Goal: Task Accomplishment & Management: Use online tool/utility

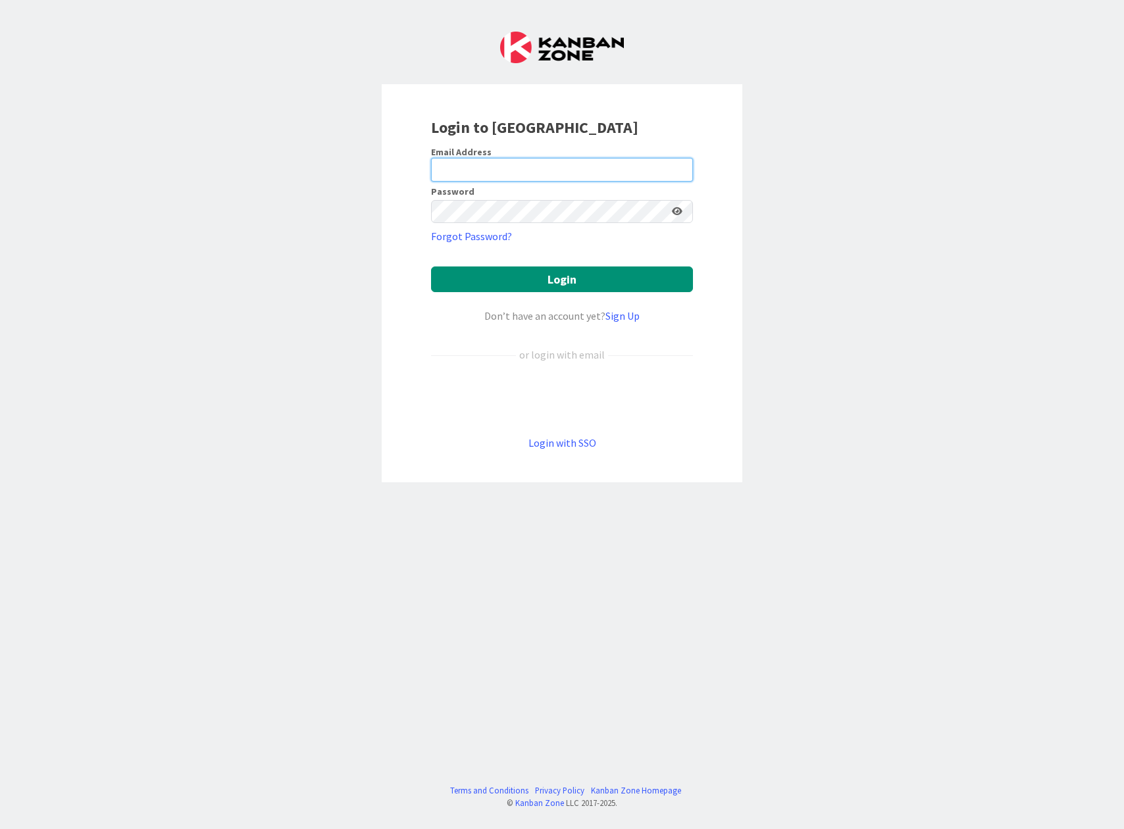
type input "[EMAIL_ADDRESS][DOMAIN_NAME]"
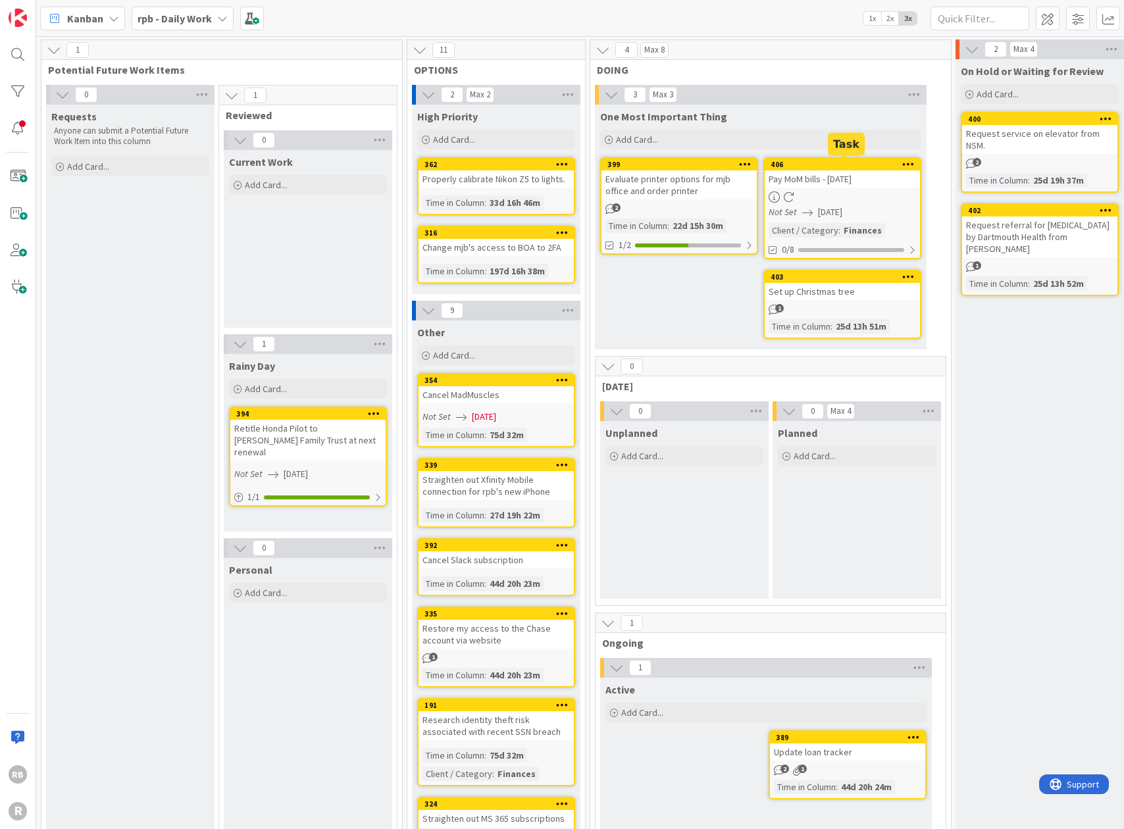
click at [857, 162] on div "406" at bounding box center [844, 164] width 149 height 9
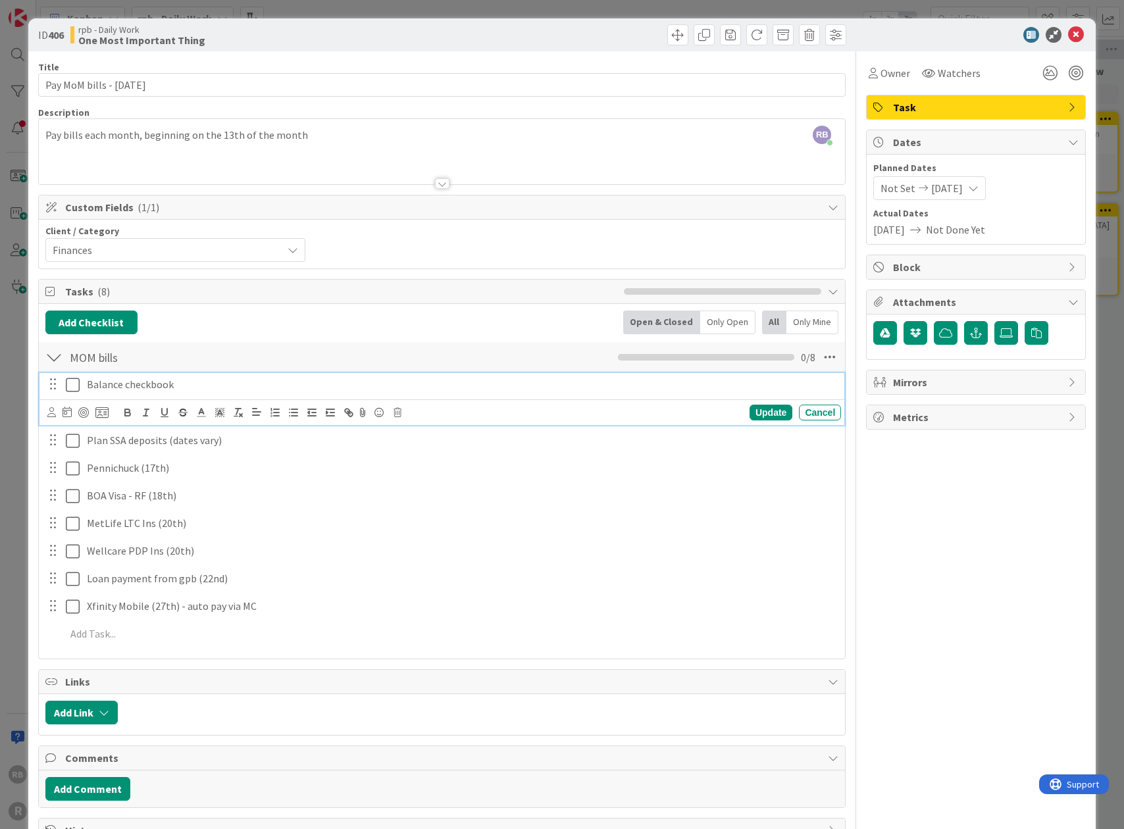
click at [73, 379] on icon at bounding box center [73, 385] width 14 height 16
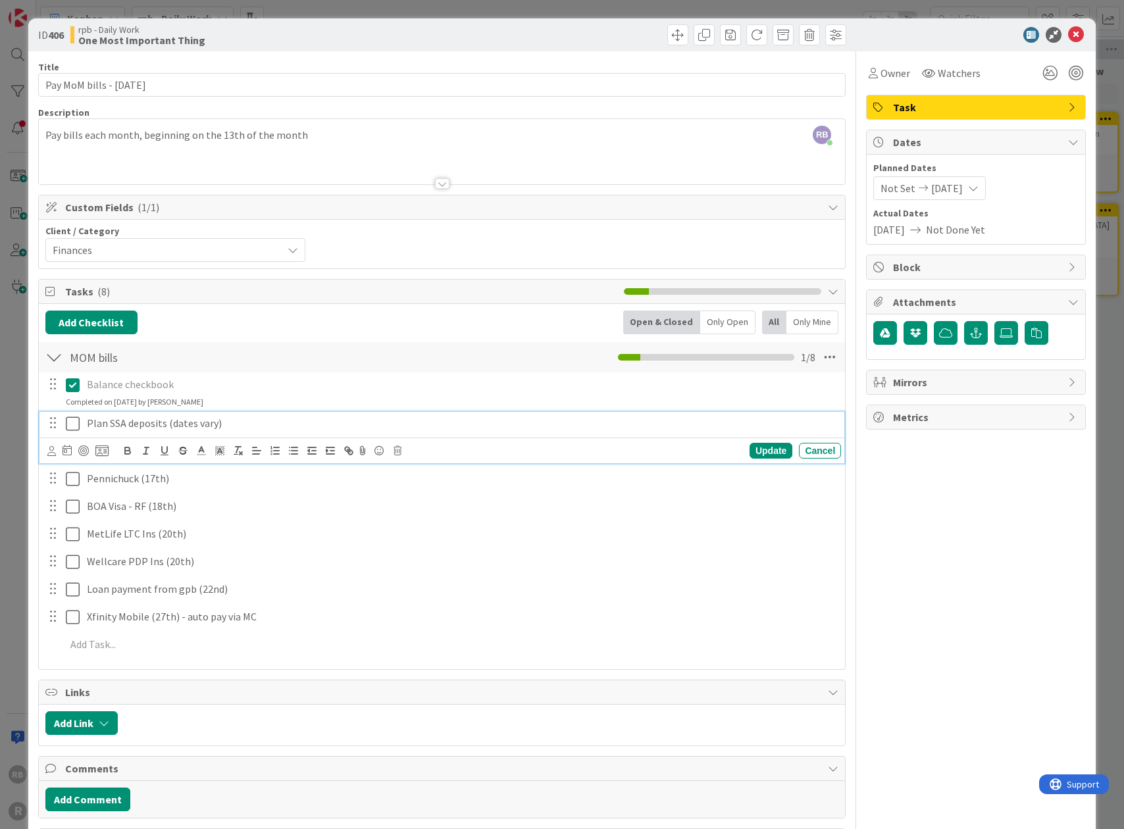
click at [74, 418] on icon at bounding box center [73, 424] width 14 height 16
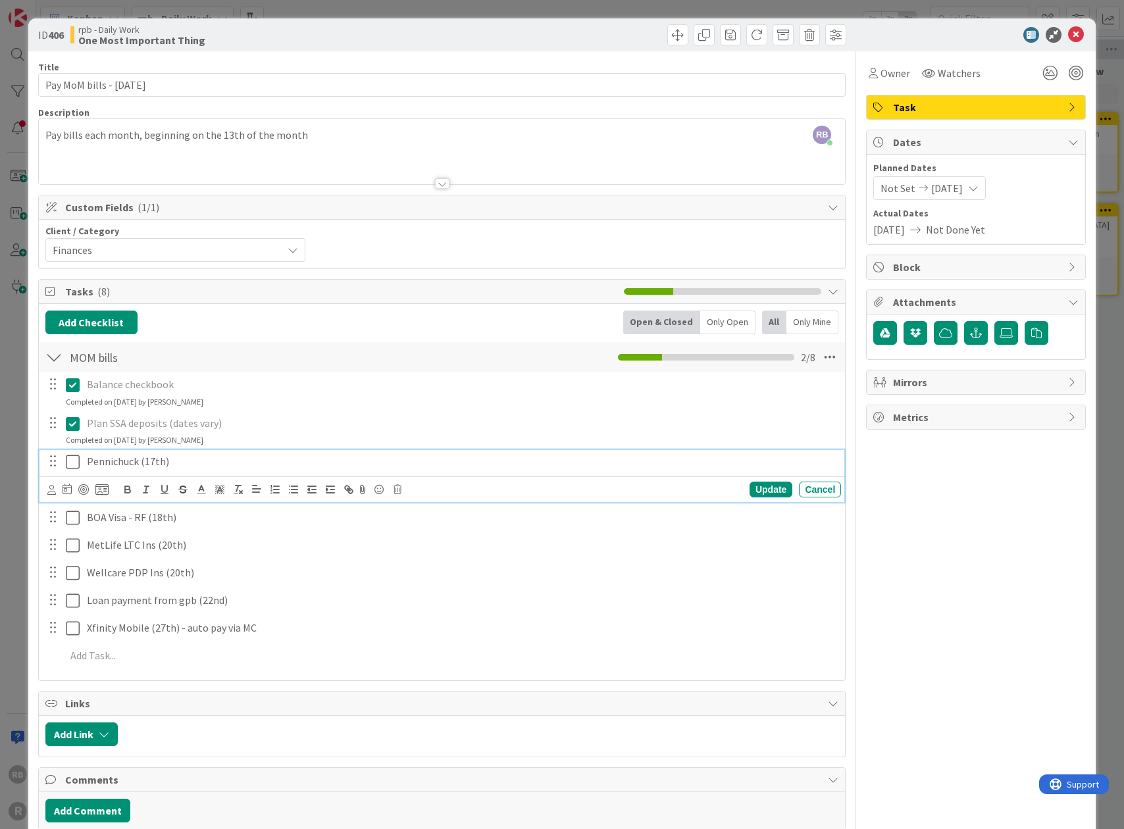
click at [72, 462] on icon at bounding box center [73, 462] width 14 height 16
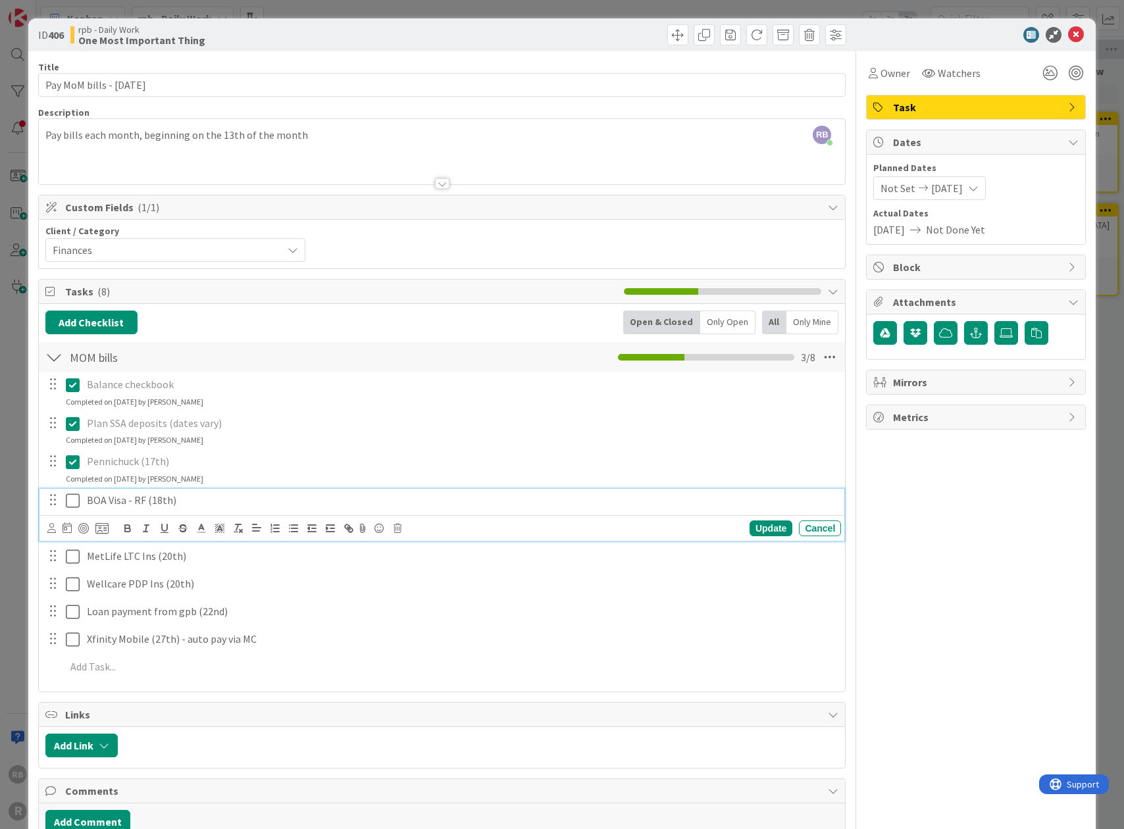
click at [72, 494] on icon at bounding box center [73, 501] width 14 height 16
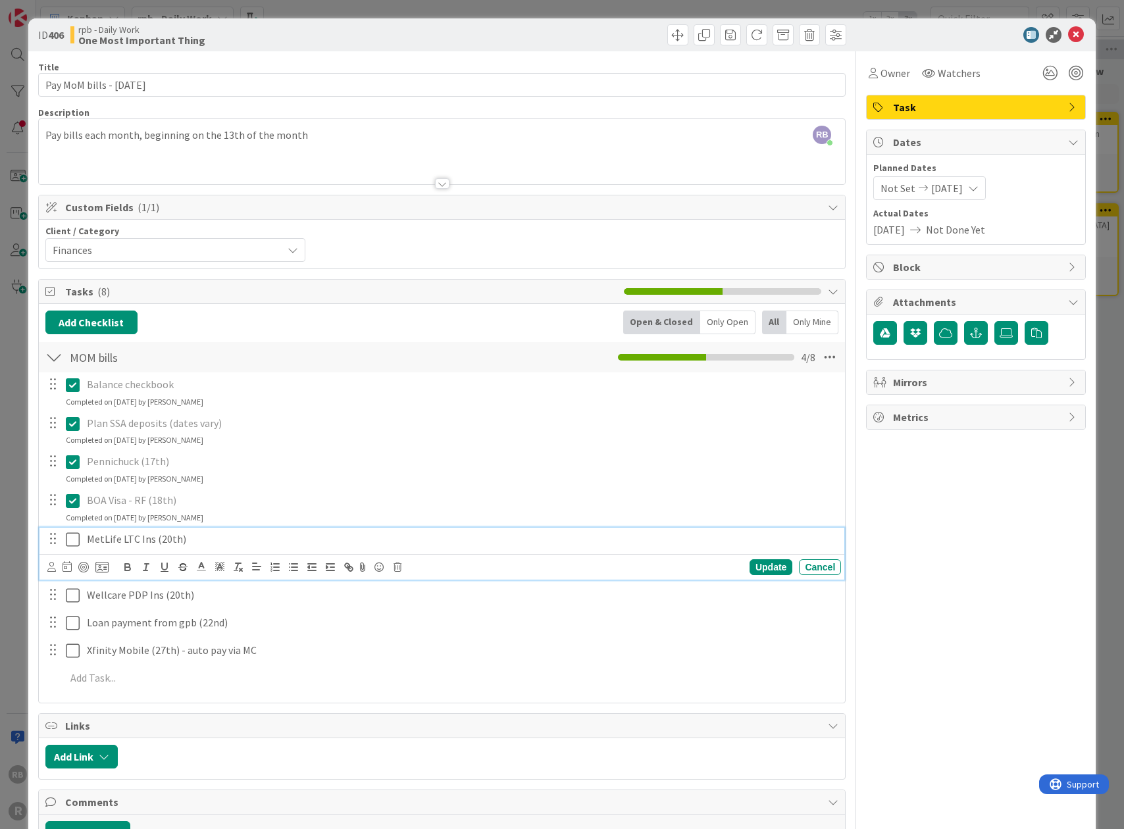
click at [72, 540] on icon at bounding box center [73, 540] width 14 height 16
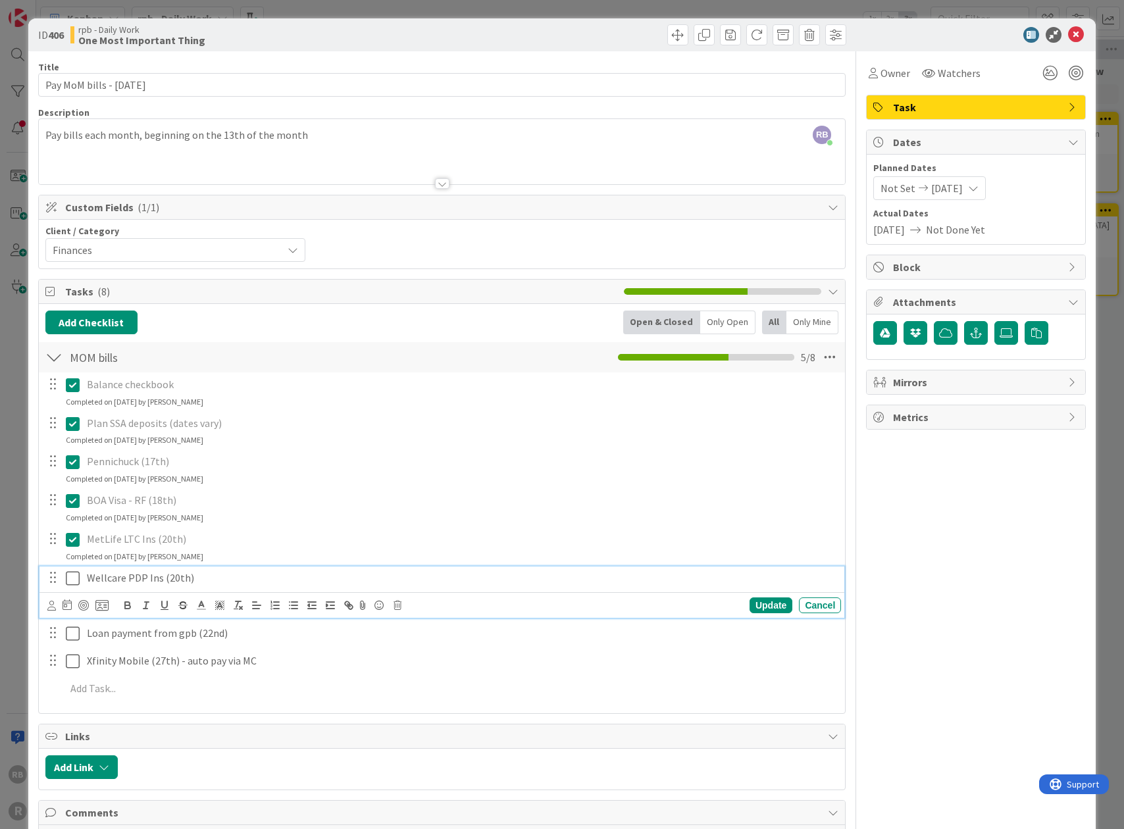
click at [72, 575] on icon at bounding box center [73, 578] width 14 height 16
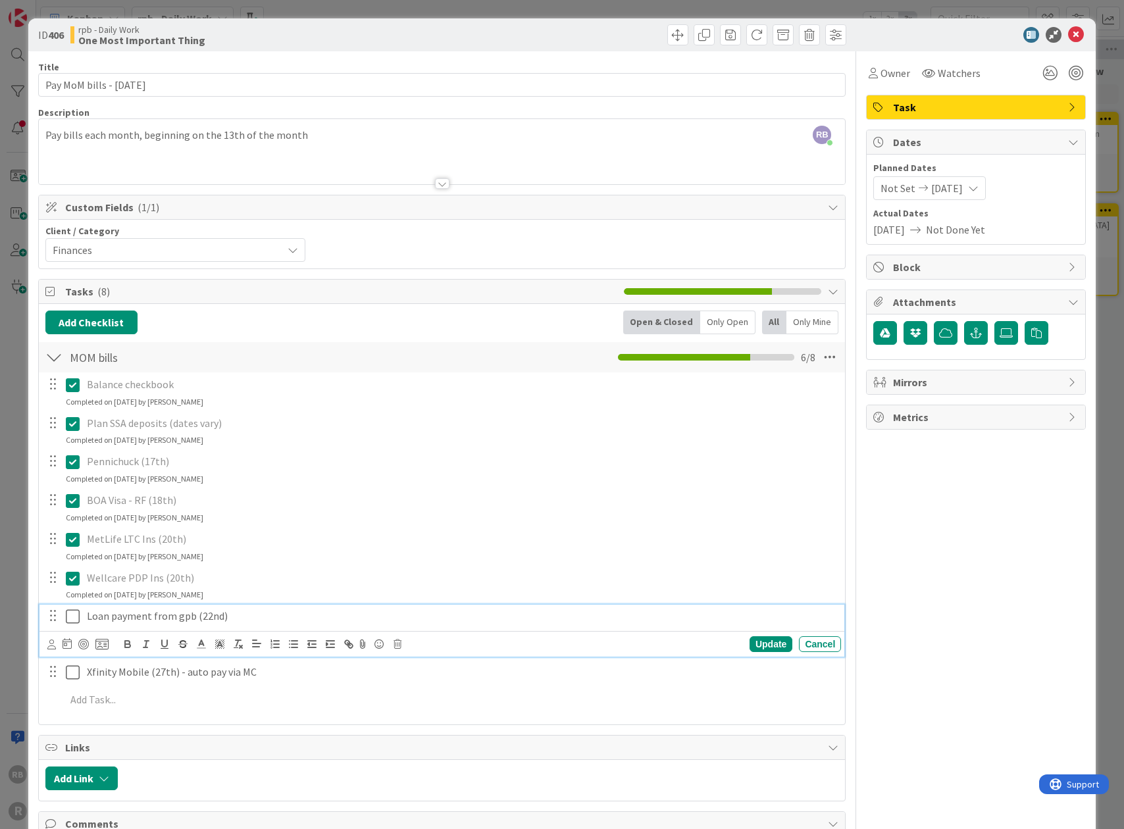
click at [72, 614] on icon at bounding box center [73, 616] width 14 height 16
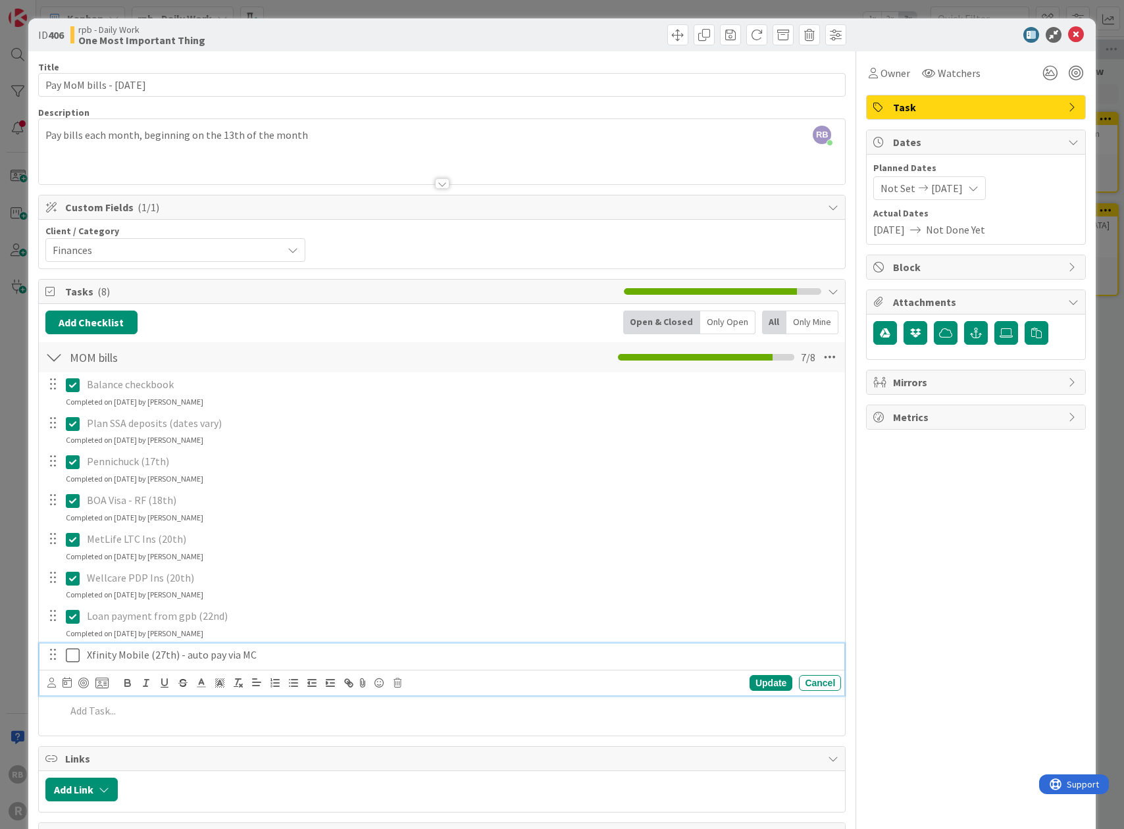
click at [72, 653] on icon at bounding box center [73, 655] width 14 height 16
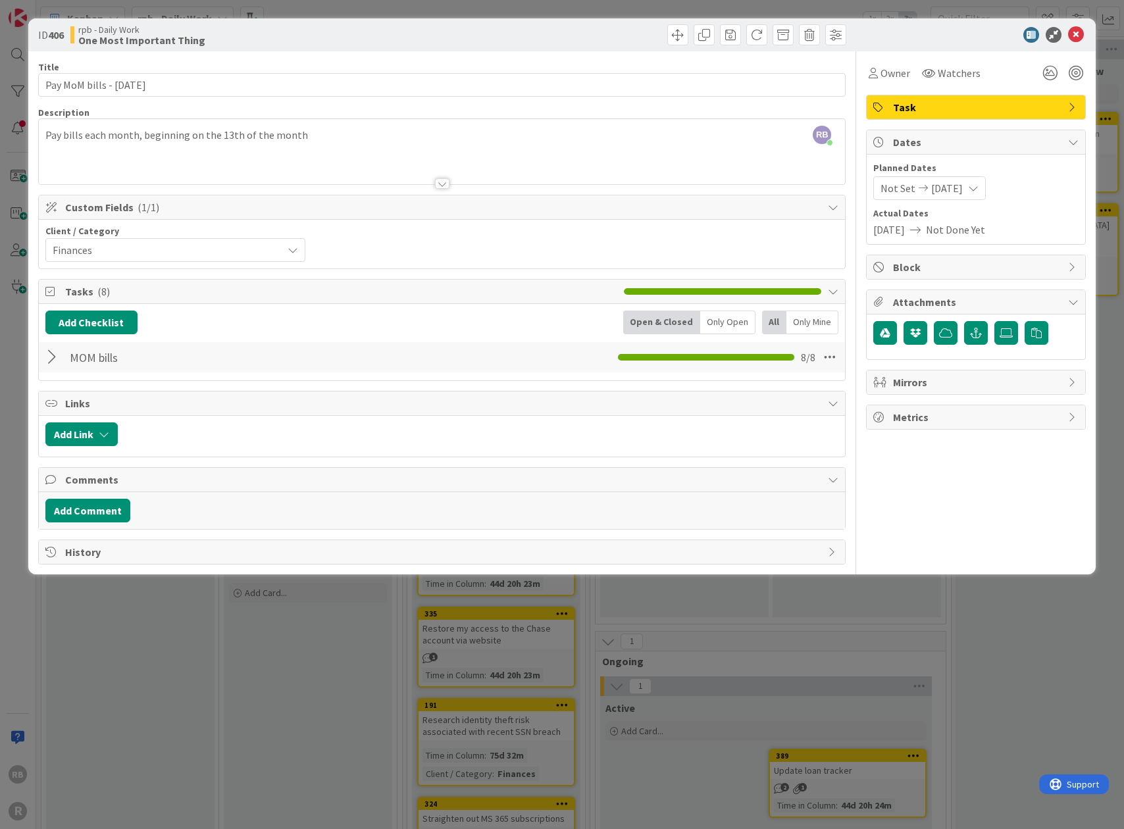
click at [51, 356] on div at bounding box center [53, 357] width 17 height 24
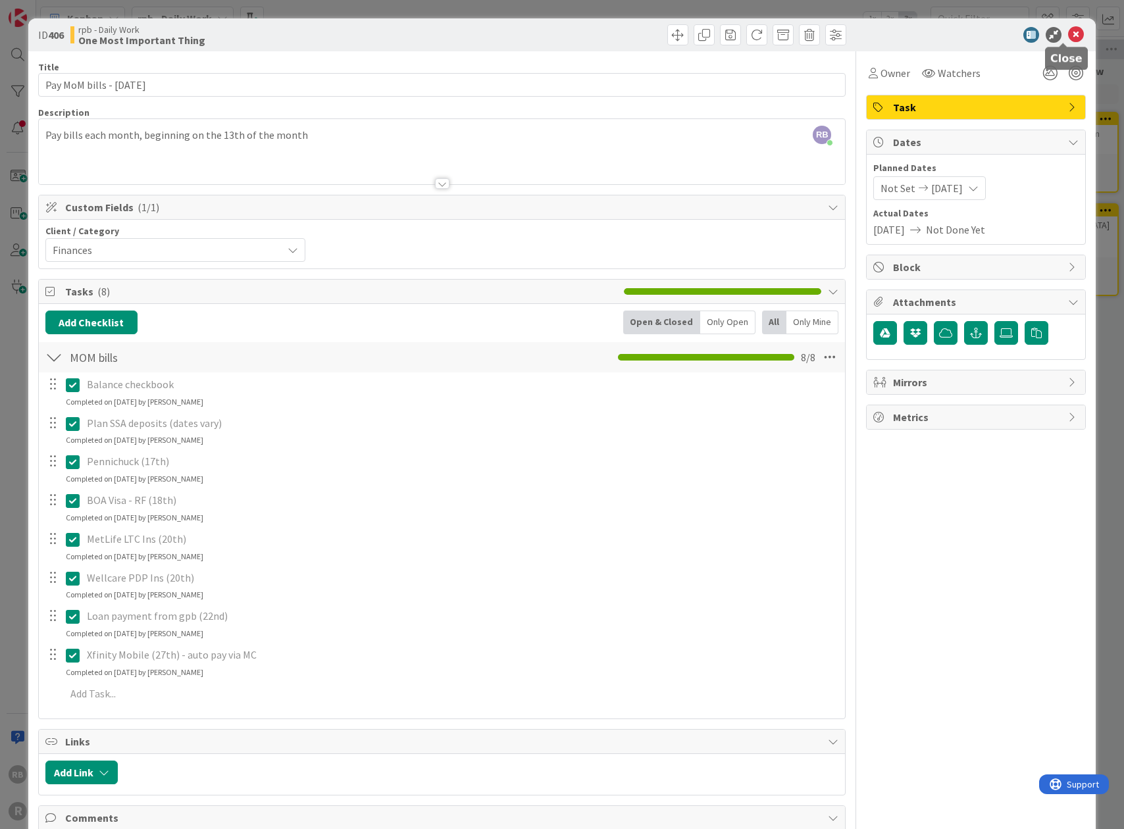
click at [1068, 32] on icon at bounding box center [1076, 35] width 16 height 16
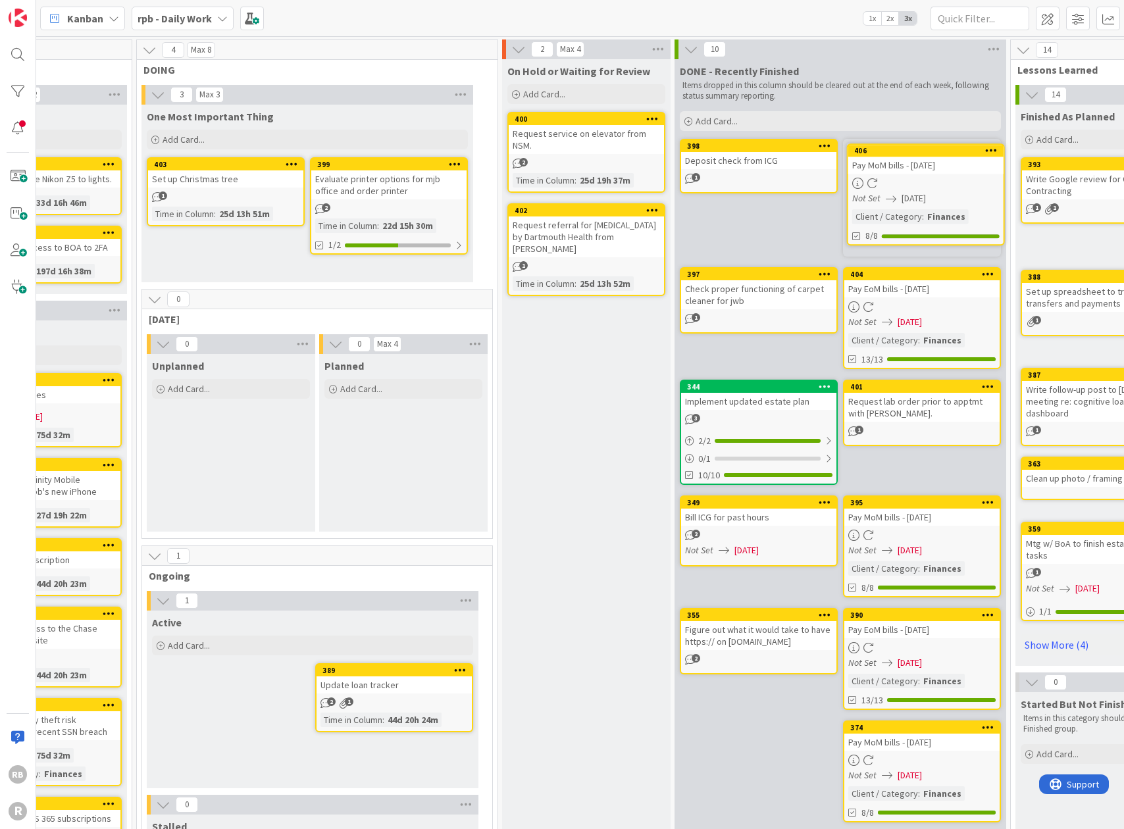
scroll to position [0, 454]
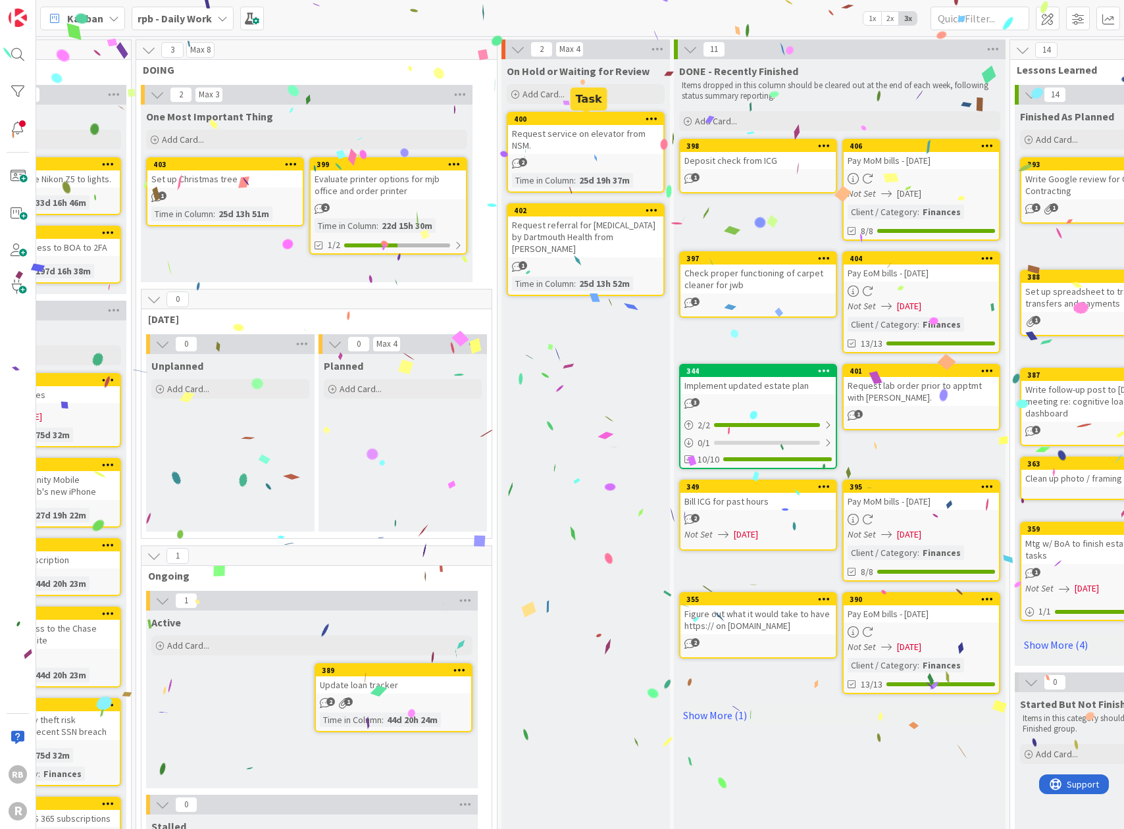
click at [585, 118] on div "400" at bounding box center [588, 118] width 149 height 9
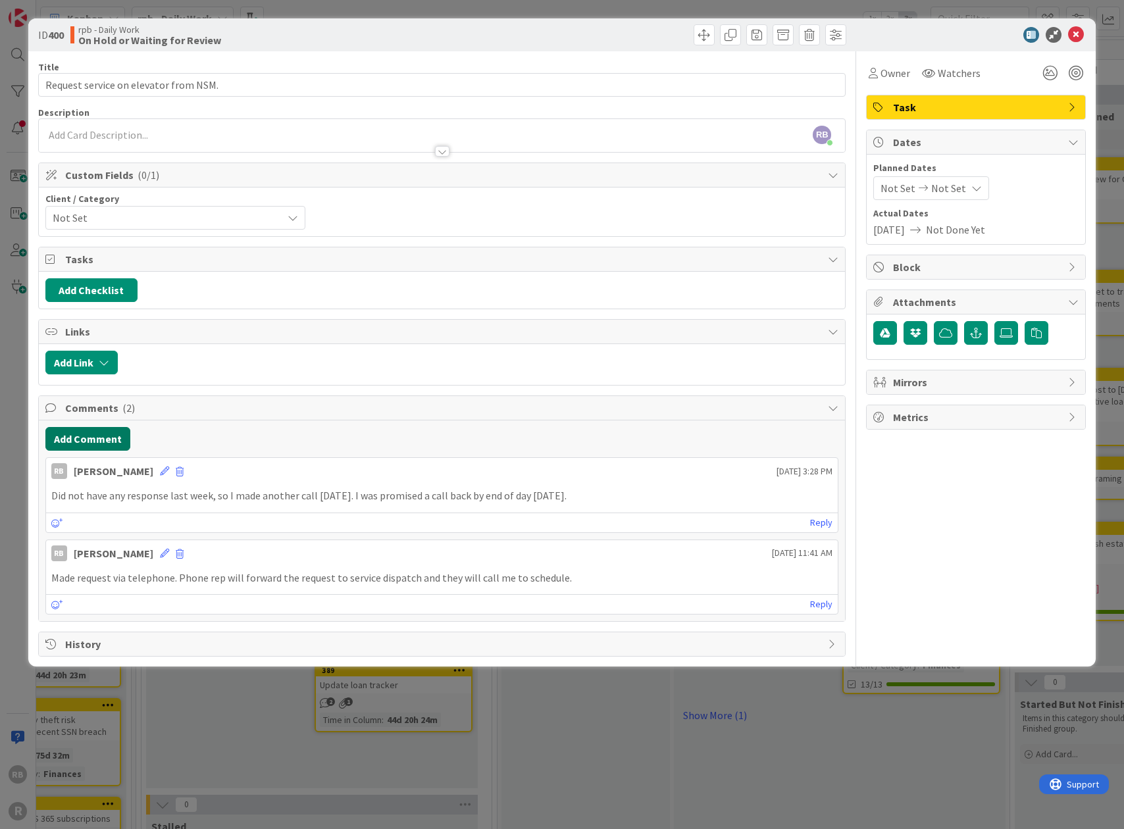
click at [99, 433] on button "Add Comment" at bounding box center [87, 439] width 85 height 24
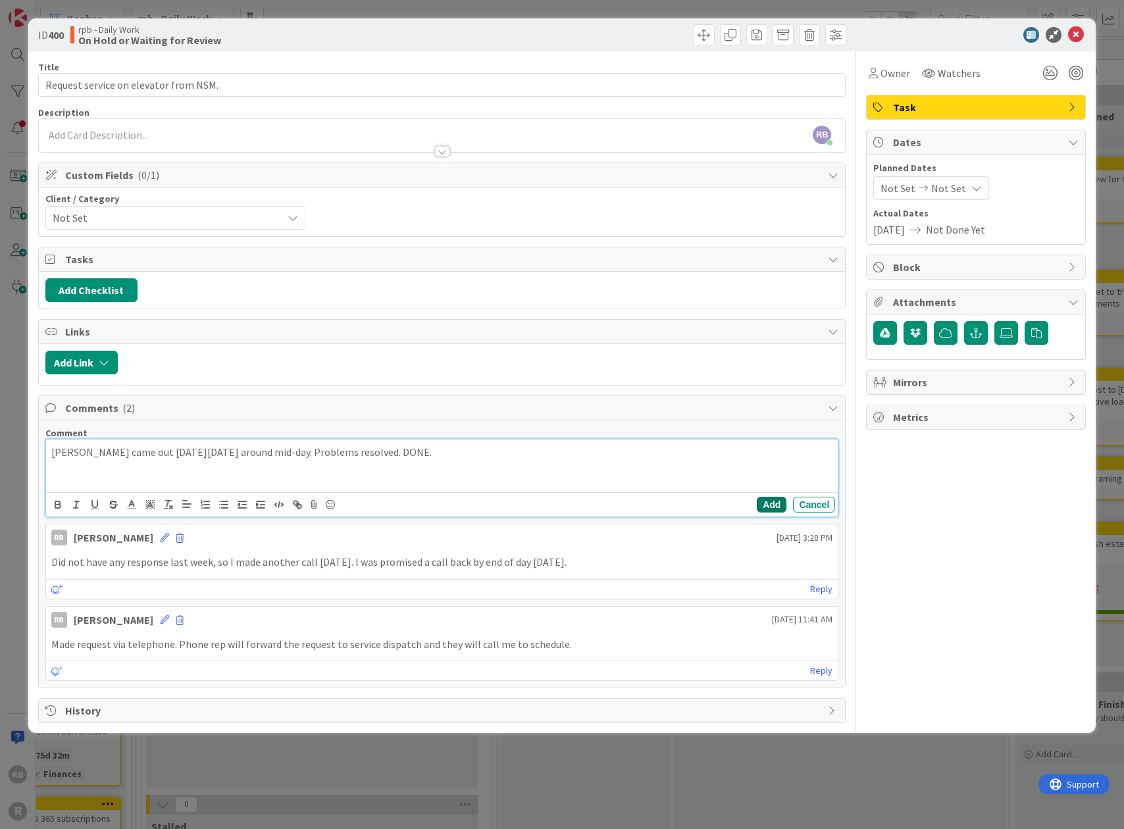
click at [777, 498] on button "Add" at bounding box center [771, 505] width 30 height 16
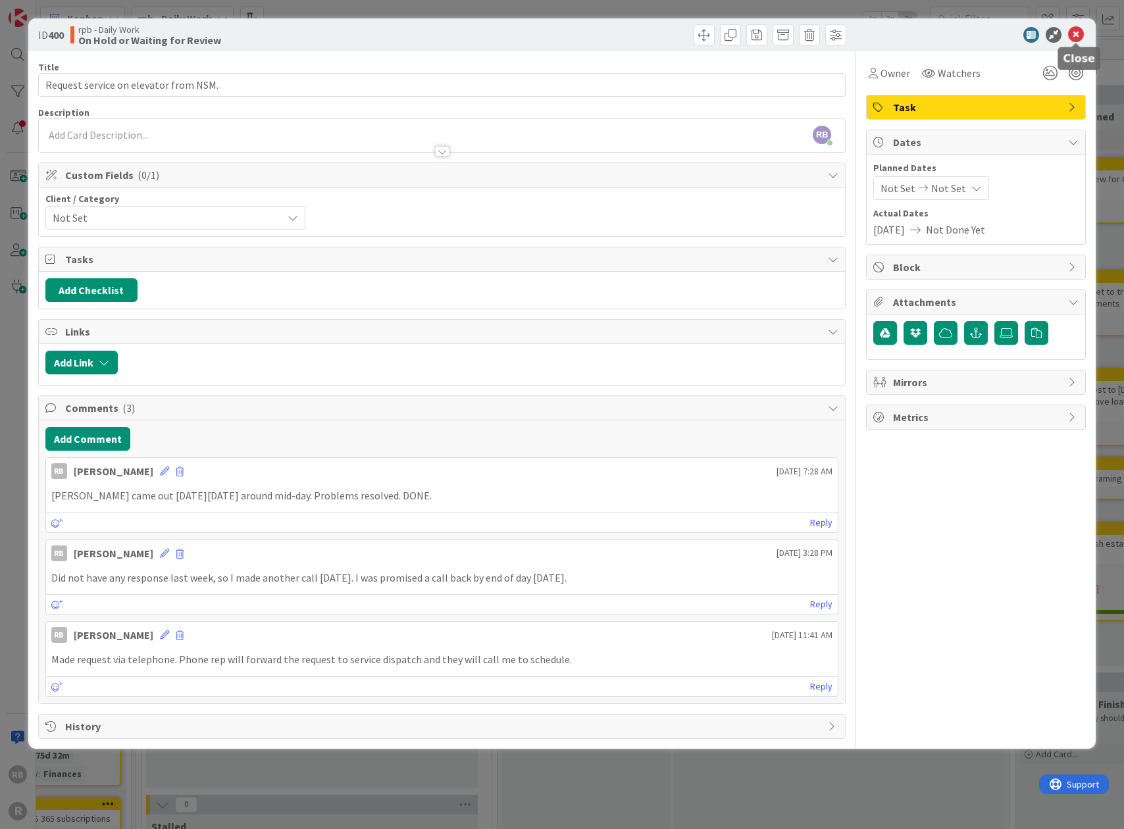
click at [1077, 29] on icon at bounding box center [1076, 35] width 16 height 16
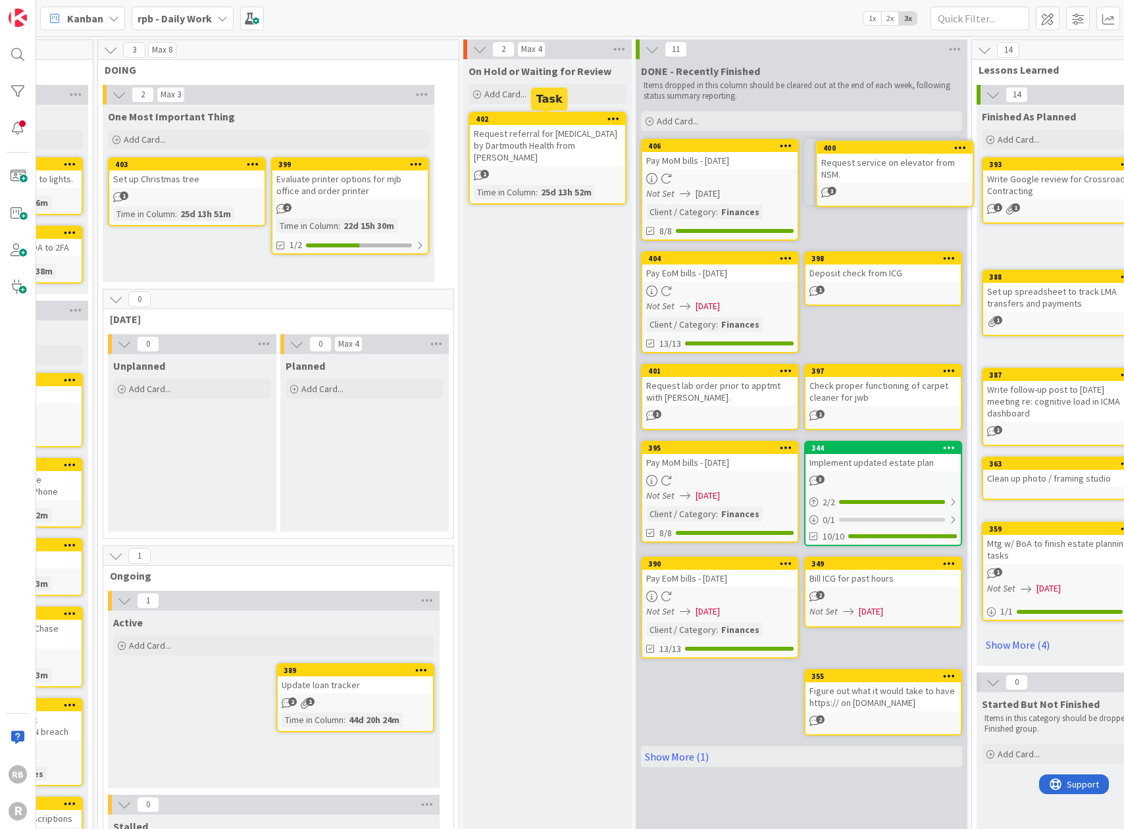
scroll to position [0, 494]
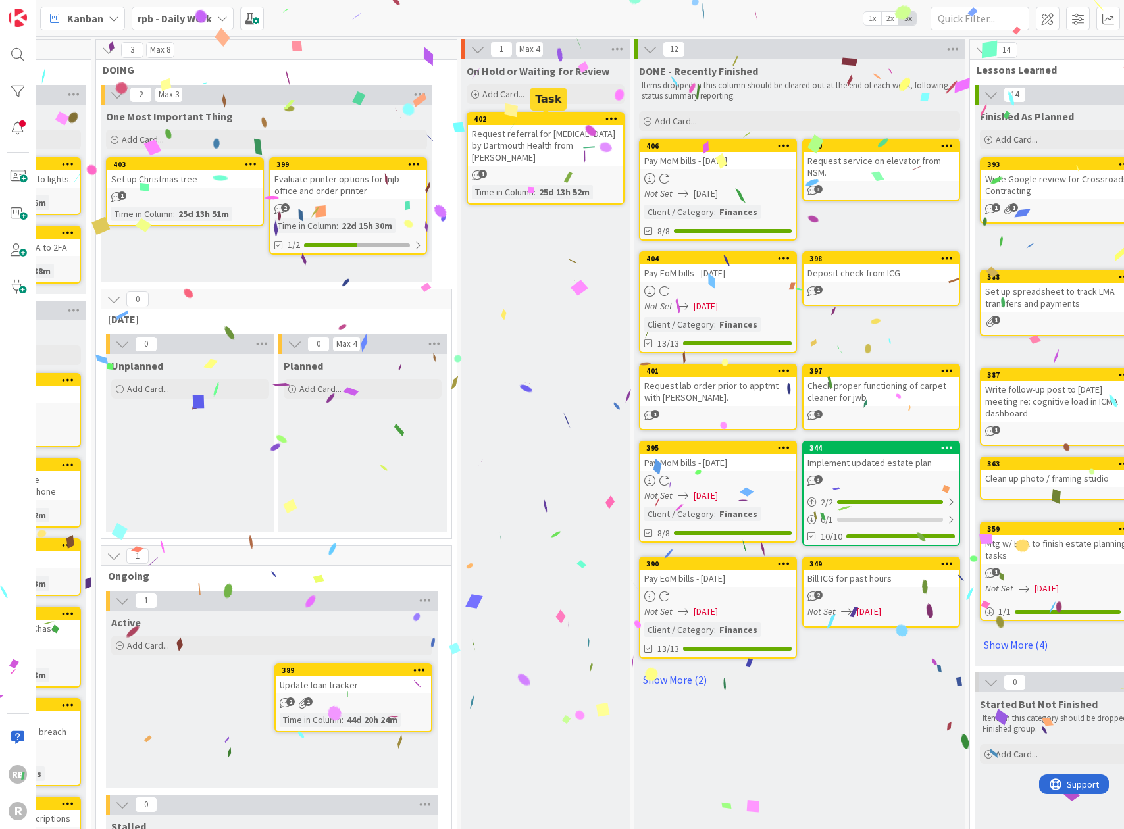
click at [535, 116] on div "402" at bounding box center [548, 118] width 149 height 9
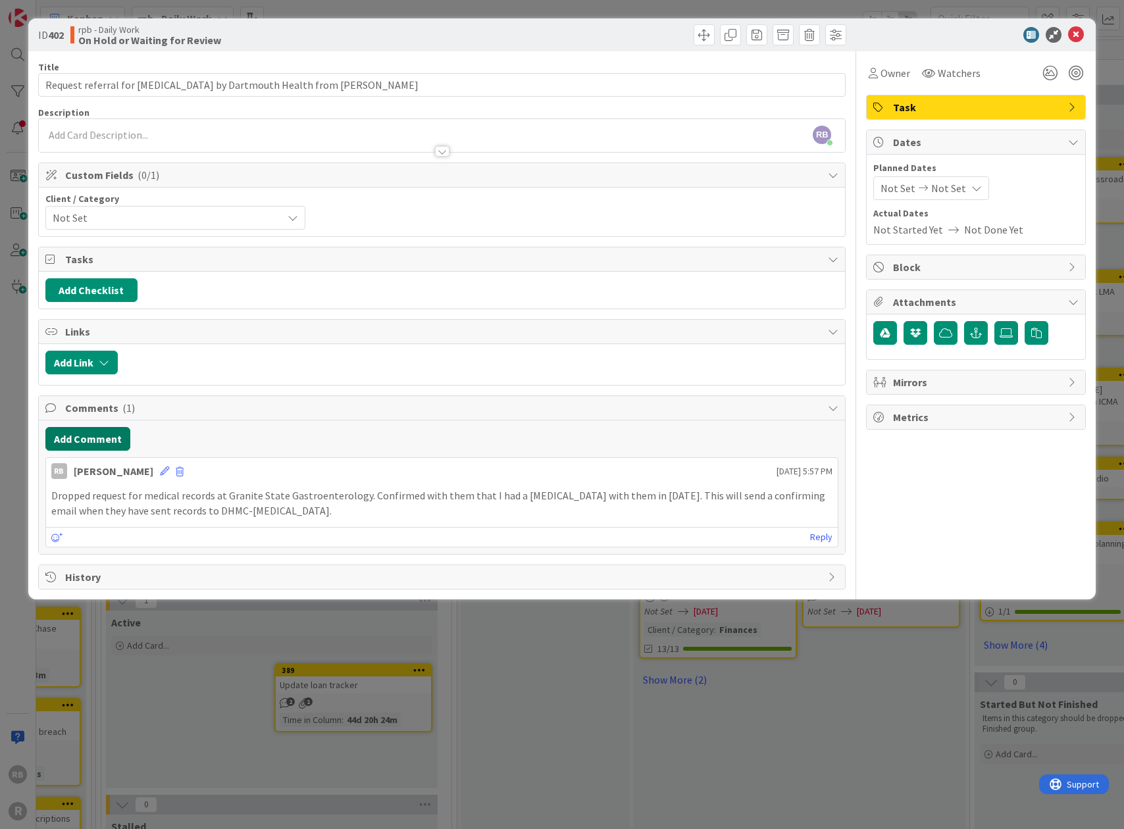
click at [89, 432] on button "Add Comment" at bounding box center [87, 439] width 85 height 24
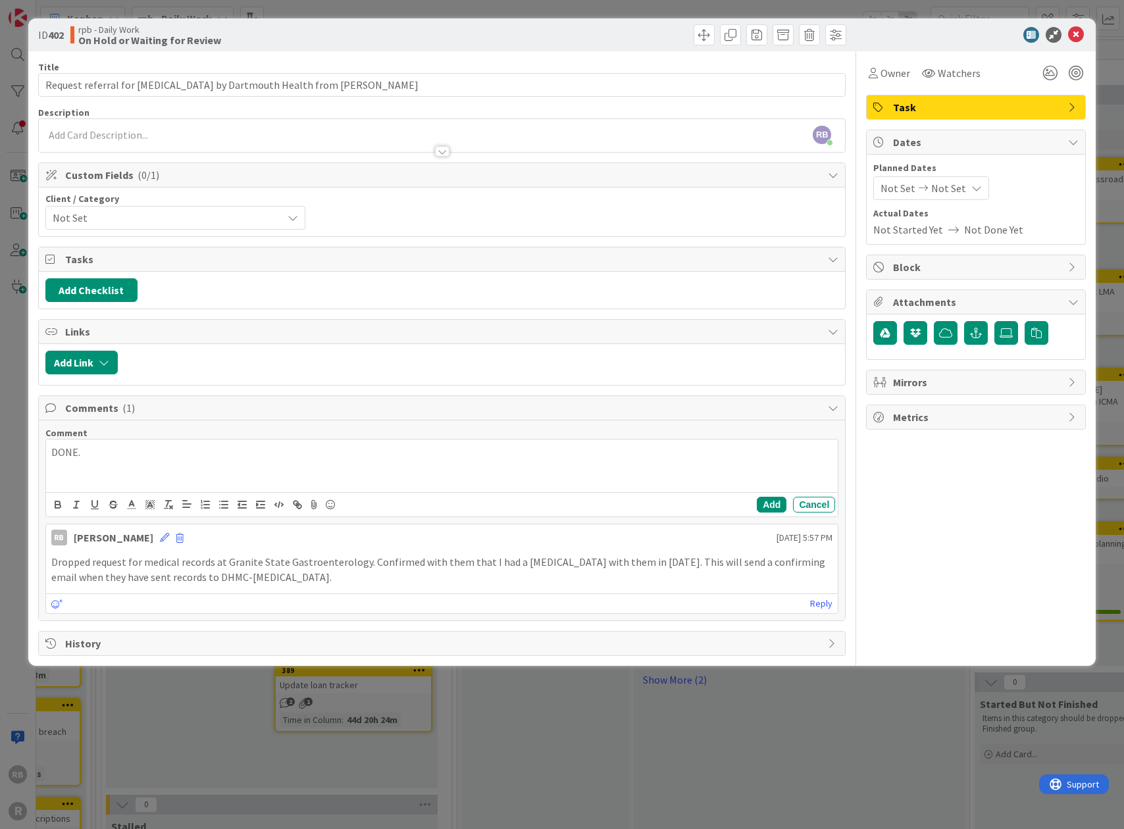
click at [51, 449] on p "DONE." at bounding box center [441, 452] width 781 height 15
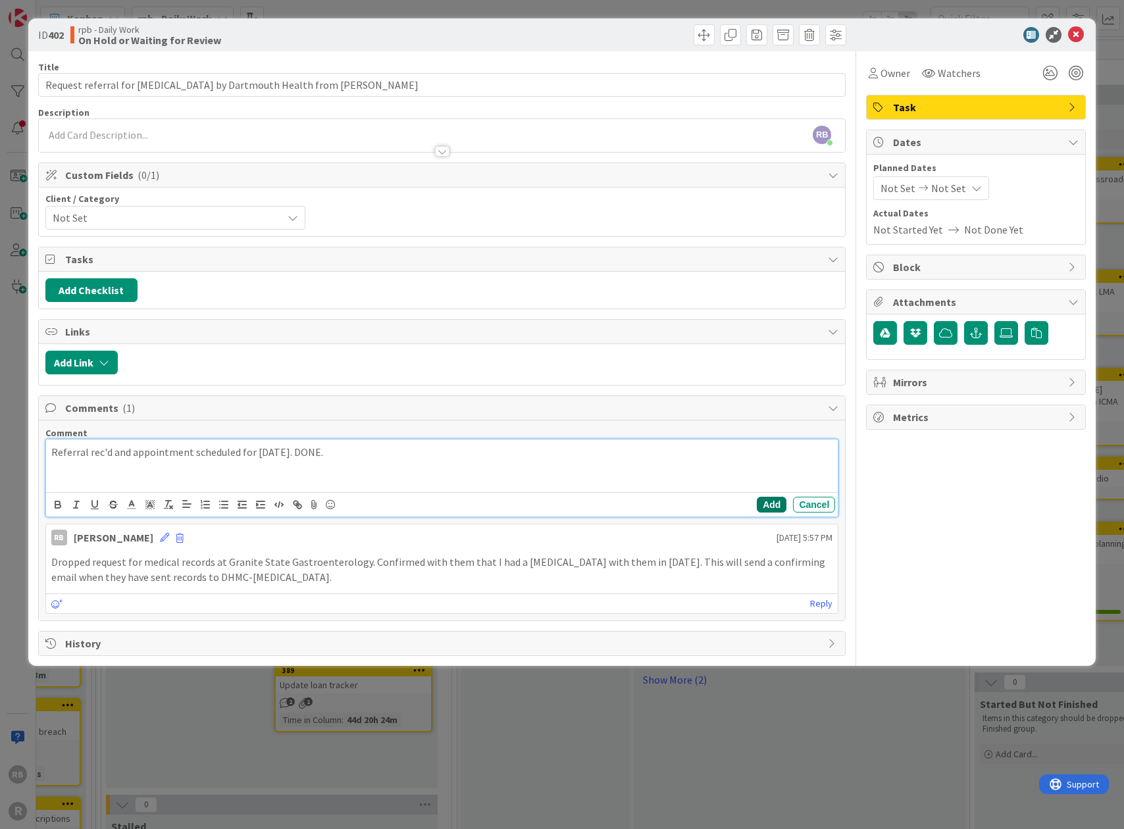
click at [775, 497] on button "Add" at bounding box center [771, 505] width 30 height 16
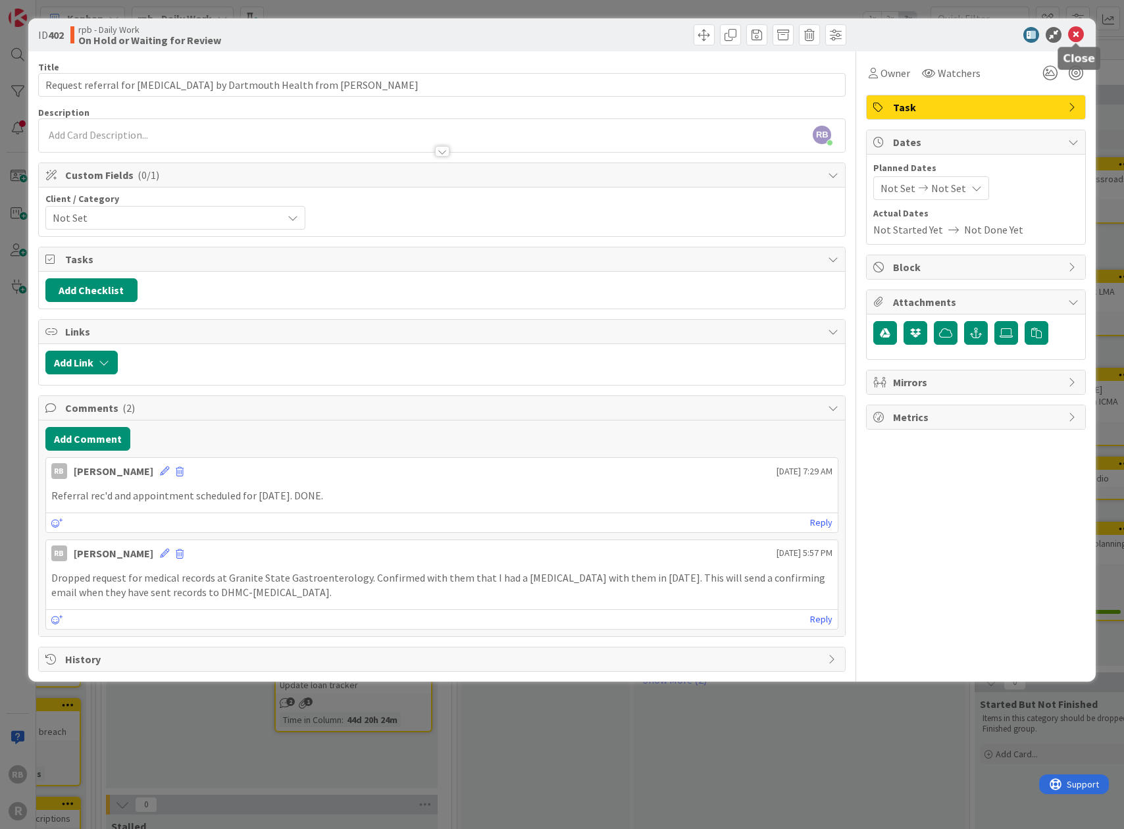
click at [1079, 34] on icon at bounding box center [1076, 35] width 16 height 16
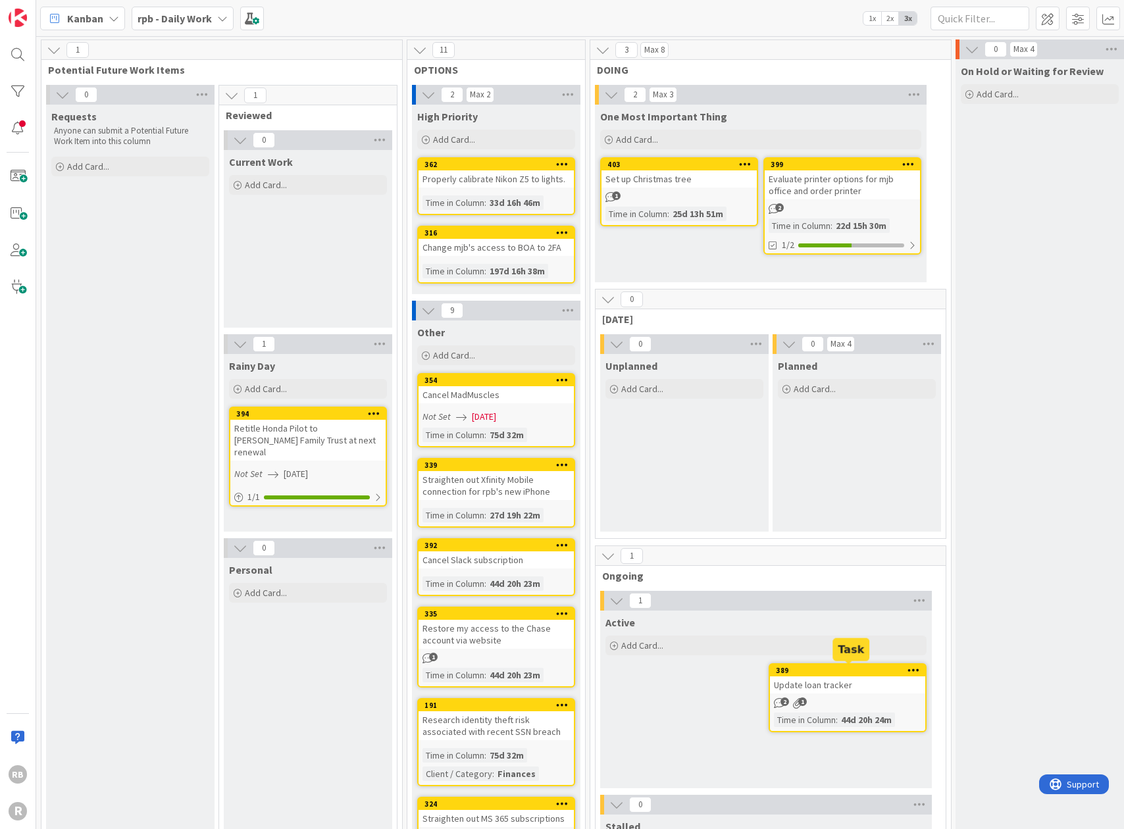
click at [860, 667] on div "389" at bounding box center [850, 670] width 149 height 9
